Goal: Check status: Check status

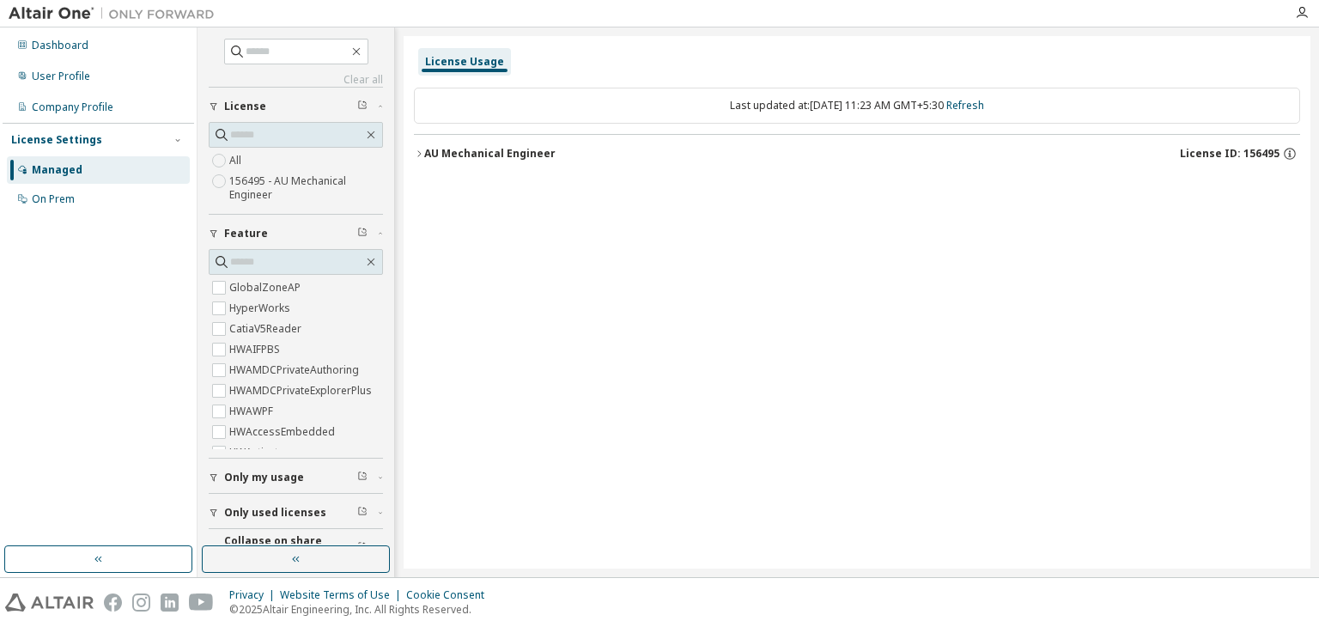
click at [419, 152] on icon "button" at bounding box center [419, 154] width 10 height 10
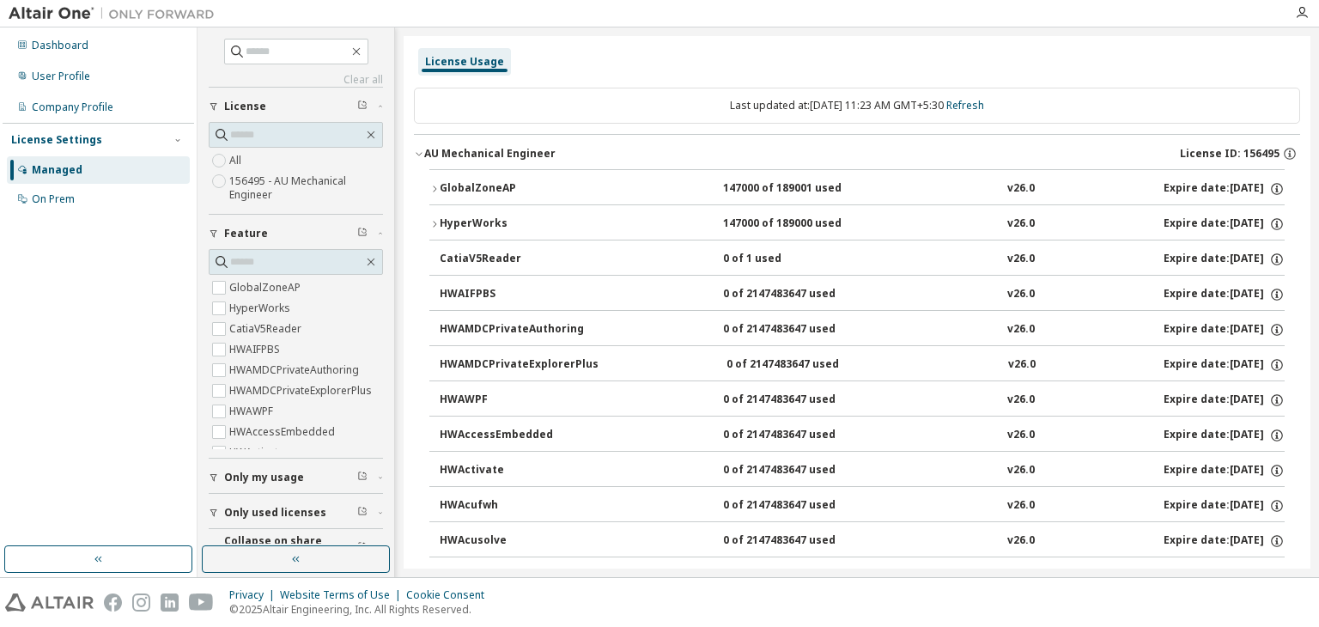
click at [433, 189] on icon "button" at bounding box center [434, 189] width 10 height 10
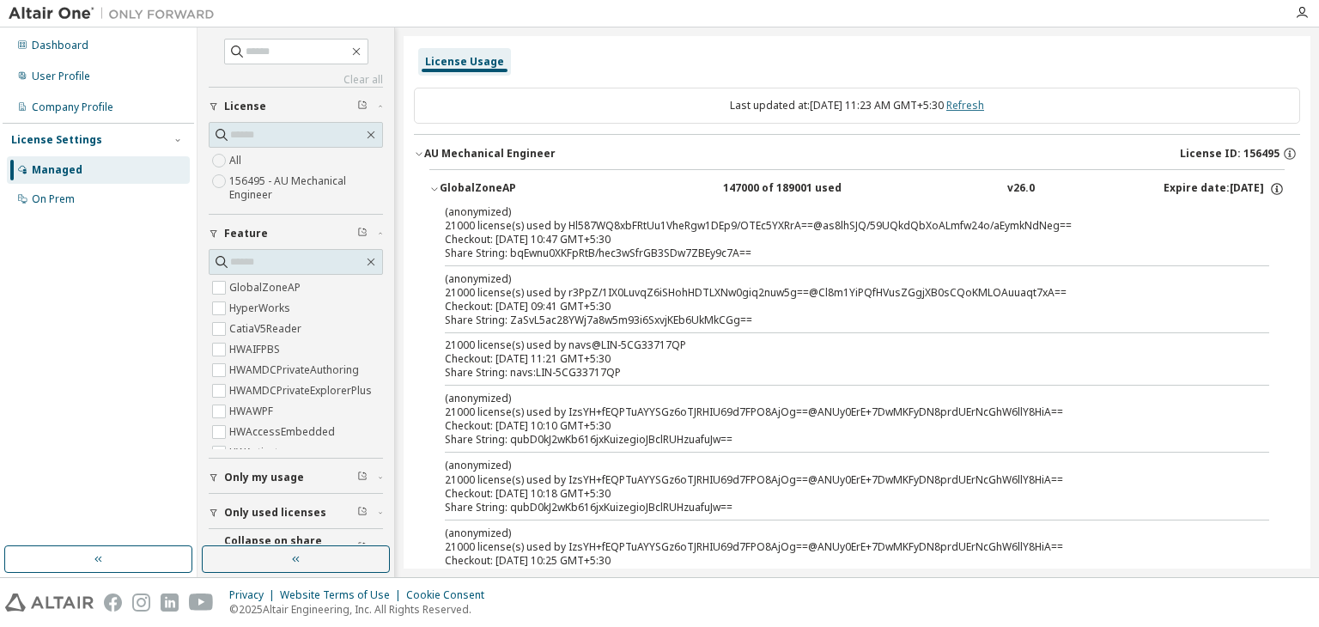
click at [974, 105] on link "Refresh" at bounding box center [965, 105] width 38 height 15
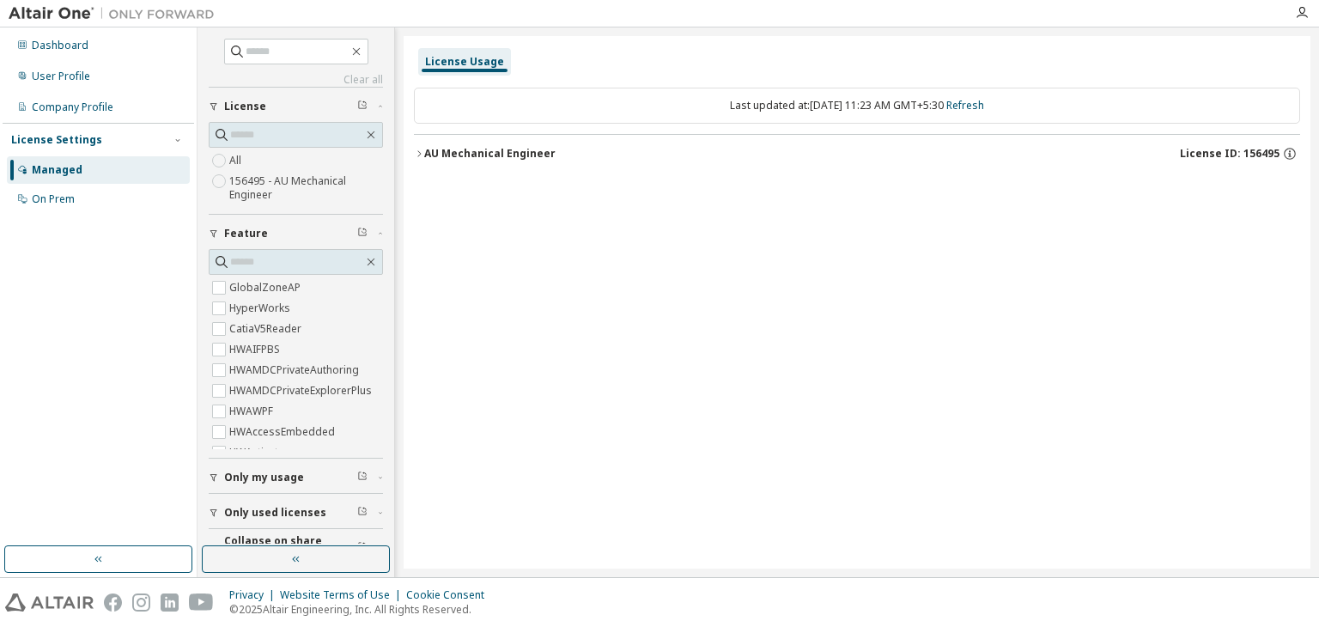
click at [416, 155] on icon "button" at bounding box center [419, 154] width 10 height 10
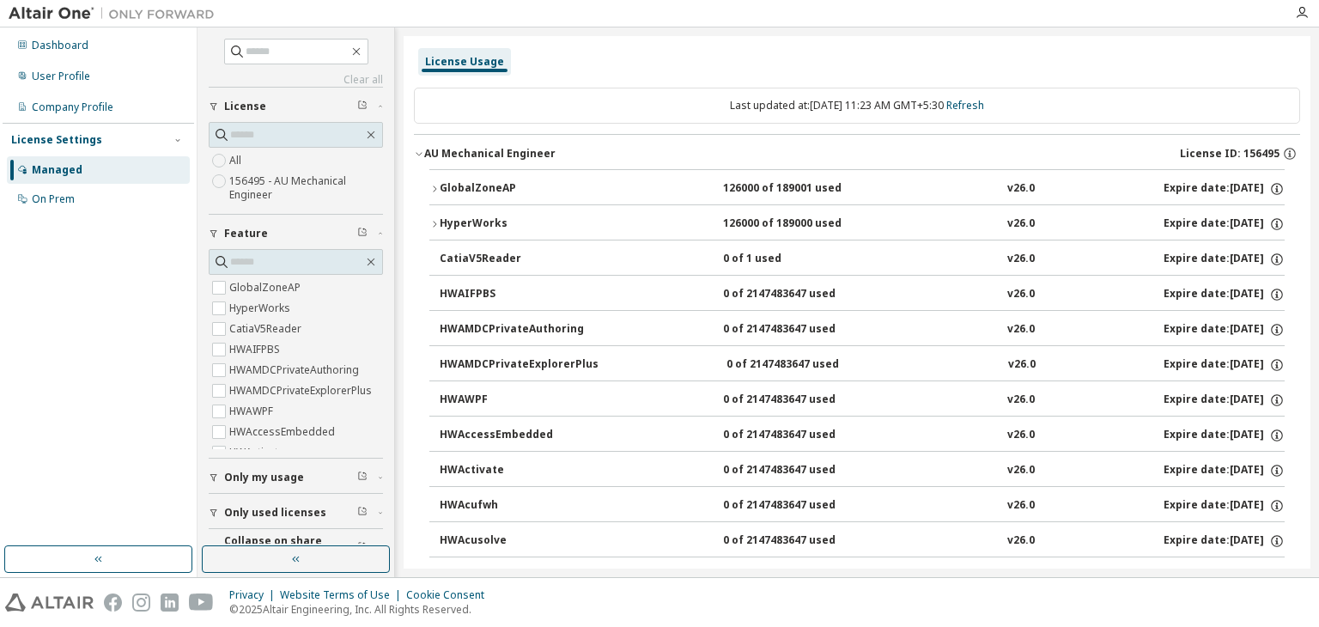
click at [434, 186] on icon "button" at bounding box center [434, 189] width 10 height 10
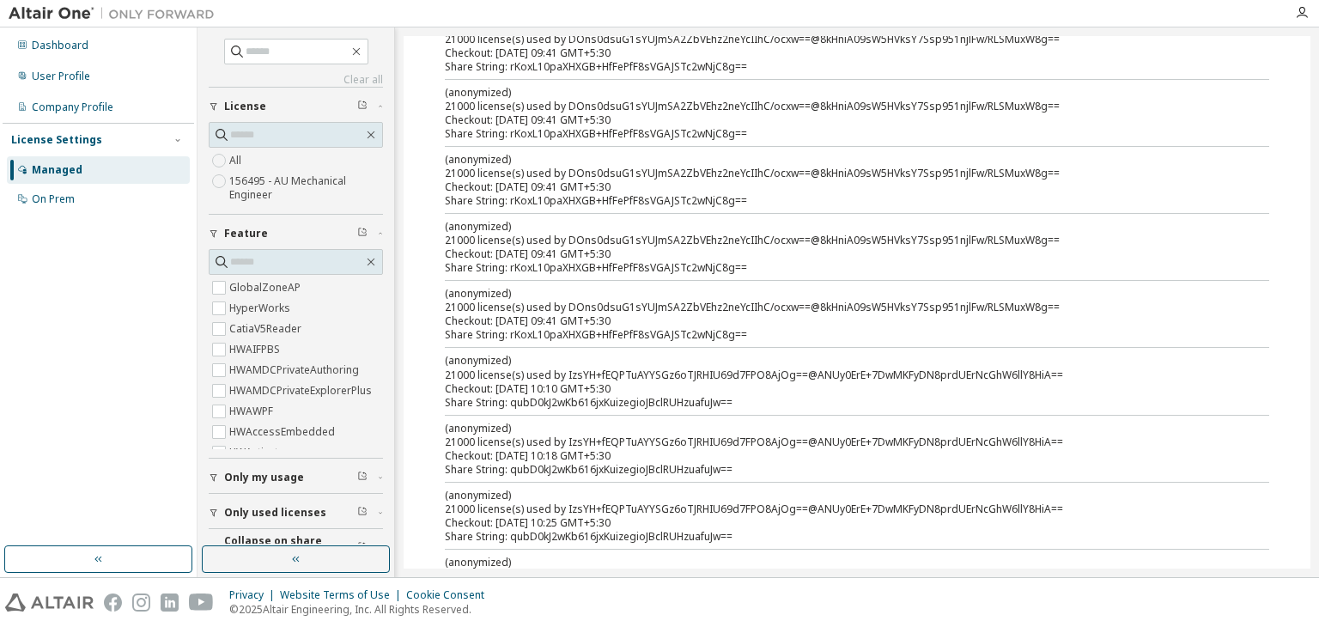
scroll to position [515, 0]
